Goal: Task Accomplishment & Management: Use online tool/utility

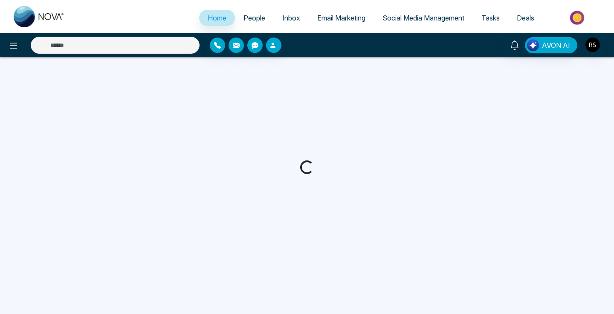
select select "*"
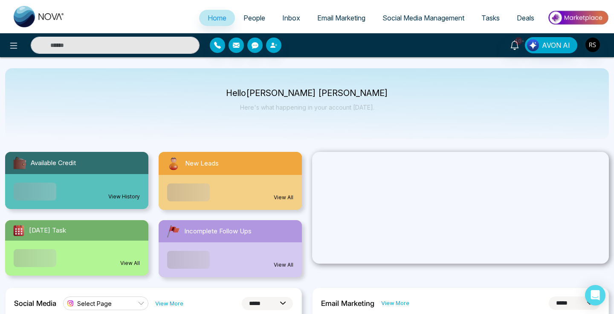
click at [248, 16] on span "People" at bounding box center [255, 18] width 22 height 9
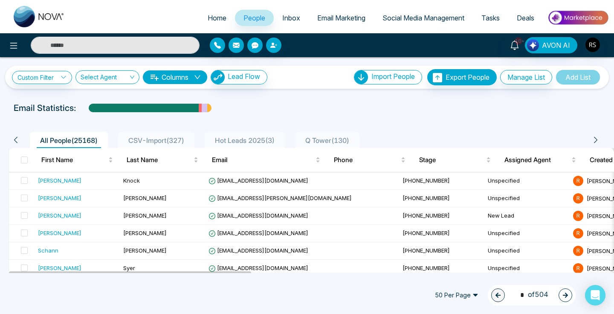
click at [250, 67] on div "Custom Filter Choose a filter Cancel Apply Select Agent Columns Lead Flow Impor…" at bounding box center [307, 77] width 604 height 23
click at [249, 75] on span "Lead Flow" at bounding box center [244, 76] width 32 height 9
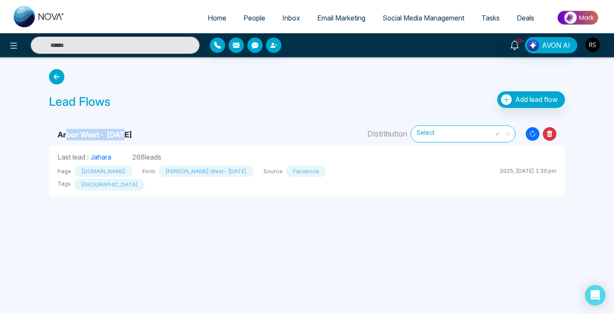
drag, startPoint x: 68, startPoint y: 135, endPoint x: 146, endPoint y: 136, distance: 78.5
click at [146, 136] on td "Arbor West- [DATE]" at bounding box center [204, 130] width 310 height 31
click at [540, 95] on span "Add lead flow" at bounding box center [536, 99] width 43 height 9
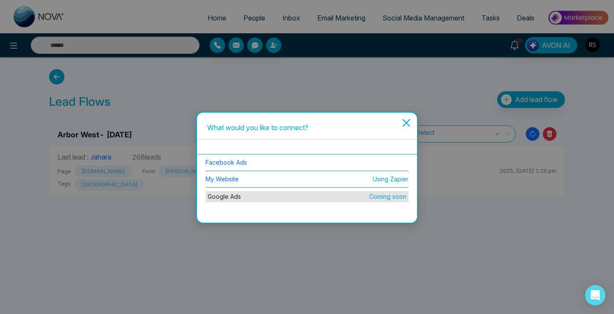
click at [408, 124] on icon "close" at bounding box center [406, 123] width 8 height 8
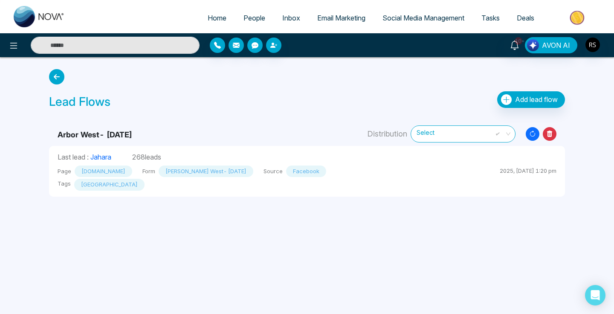
click at [589, 16] on img at bounding box center [578, 17] width 62 height 19
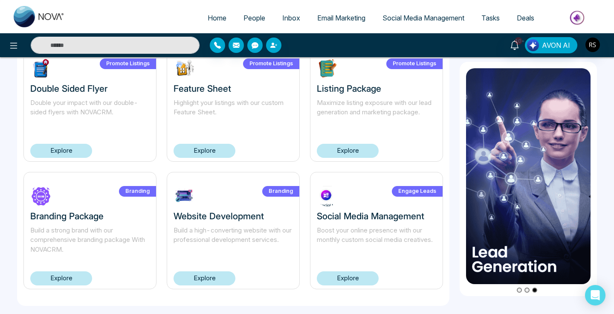
scroll to position [580, 0]
